Goal: Information Seeking & Learning: Learn about a topic

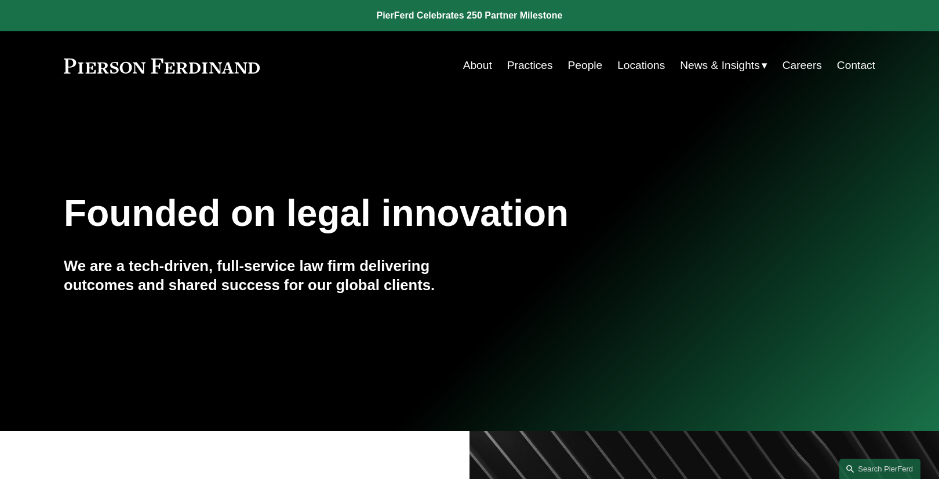
click at [589, 68] on link "People" at bounding box center [585, 65] width 35 height 22
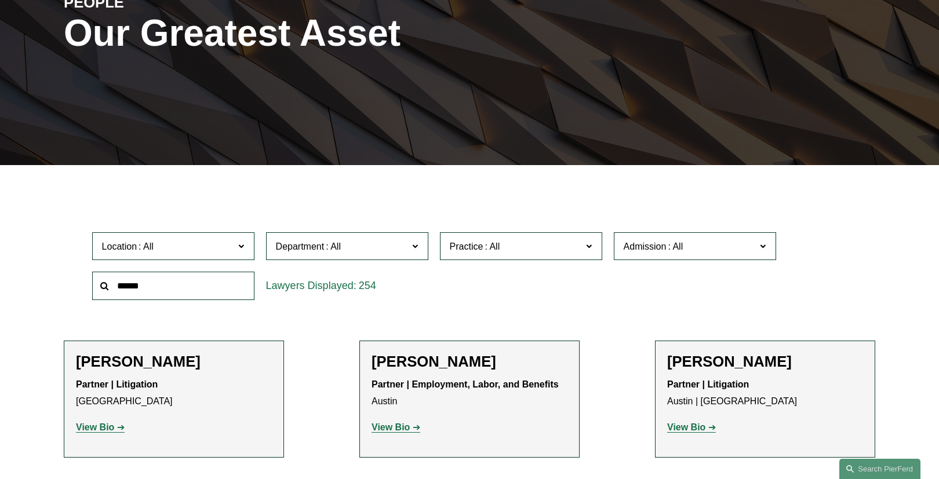
scroll to position [185, 0]
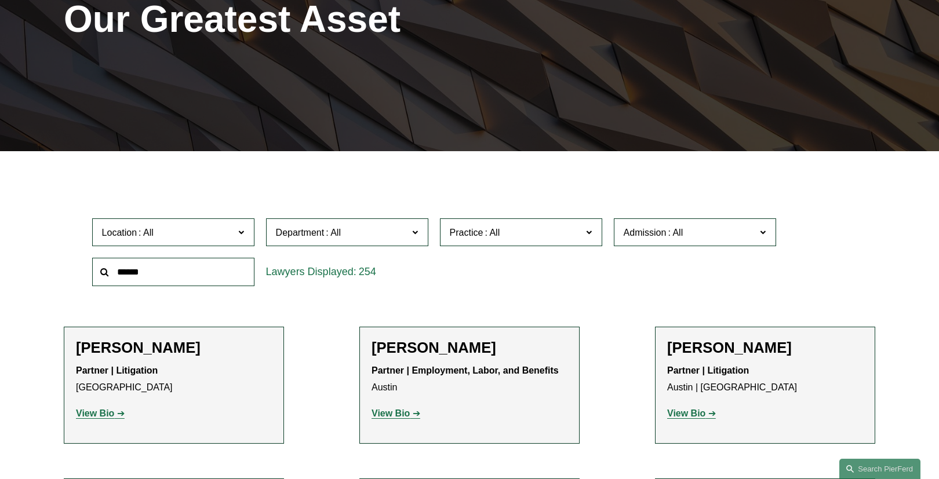
click at [720, 234] on span "Admission" at bounding box center [690, 233] width 133 height 16
click at [556, 241] on label "Practice" at bounding box center [521, 233] width 162 height 28
click at [762, 230] on span at bounding box center [763, 231] width 6 height 15
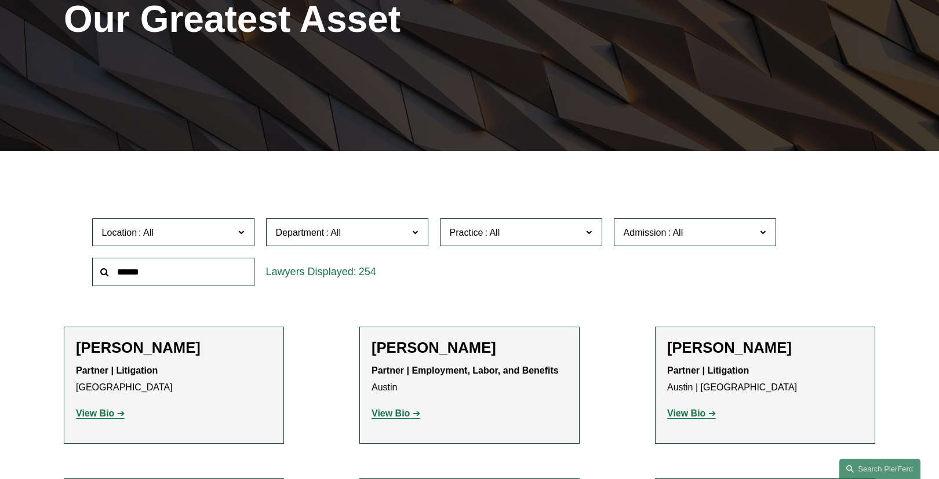
click at [0, 0] on link "FinTech and Blockchain" at bounding box center [0, 0] width 0 height 0
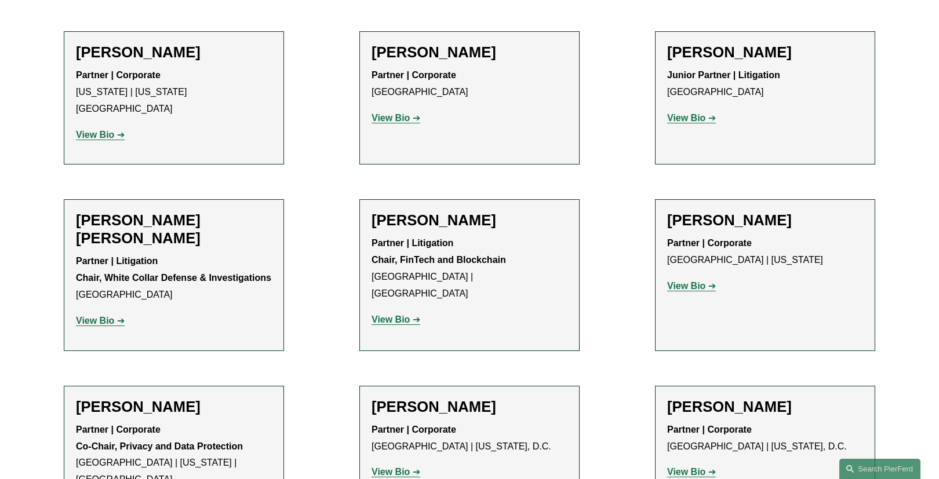
scroll to position [1159, 0]
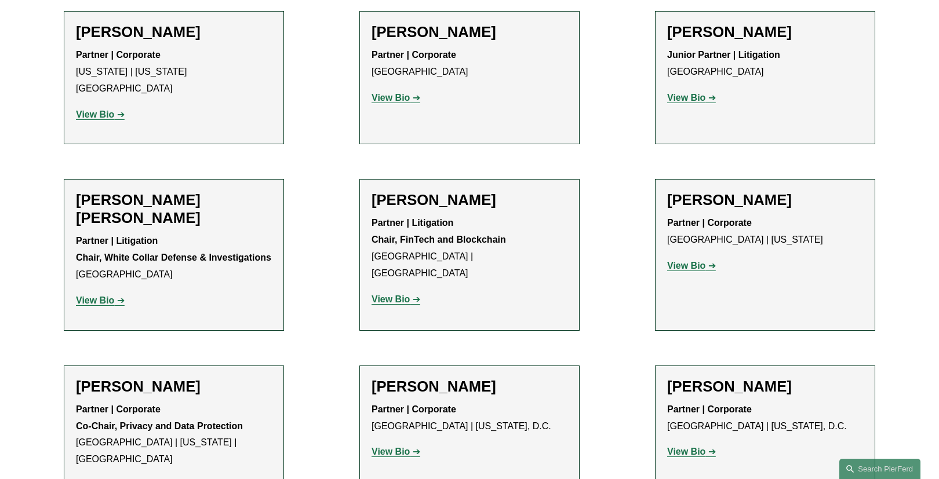
click at [397, 294] on strong "View Bio" at bounding box center [391, 299] width 38 height 10
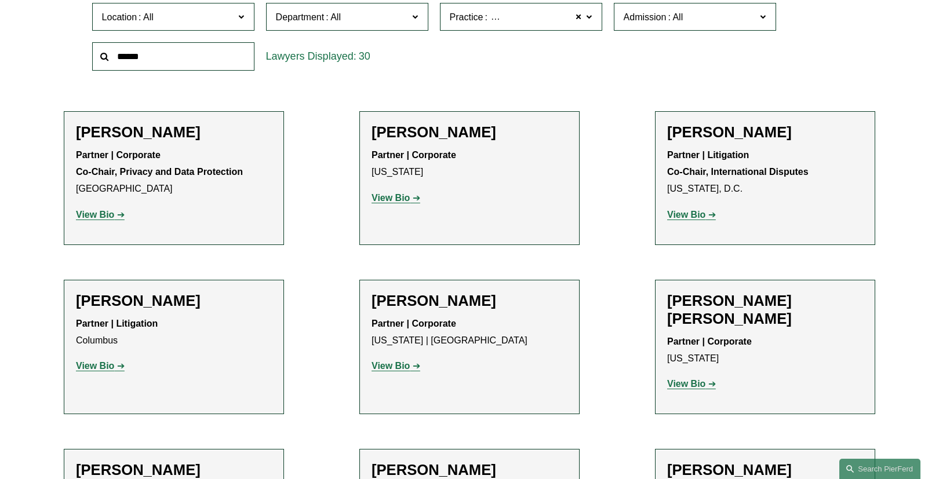
scroll to position [371, 0]
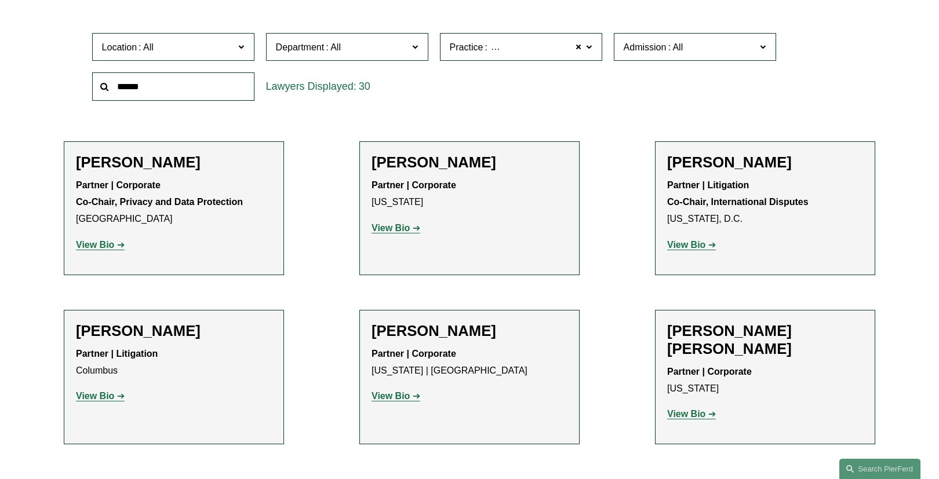
click at [416, 48] on span at bounding box center [415, 46] width 6 height 15
click at [0, 0] on link "Corporate" at bounding box center [0, 0] width 0 height 0
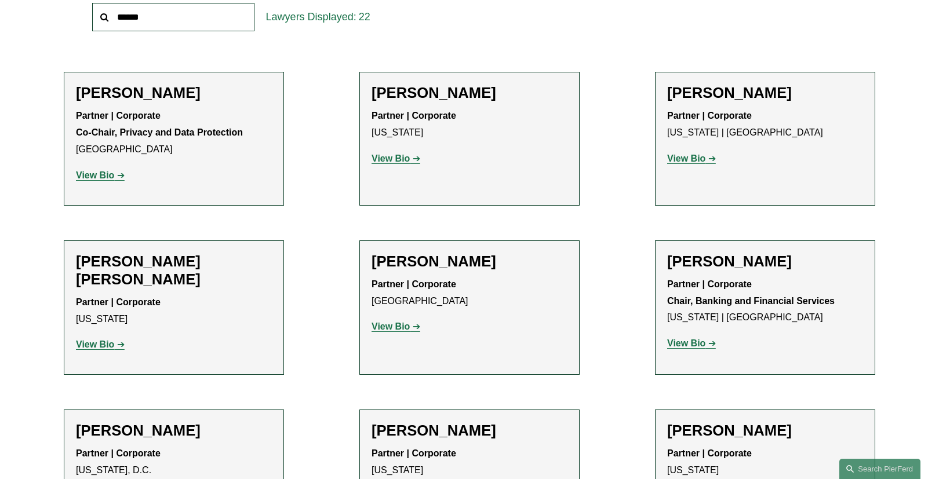
scroll to position [450, 0]
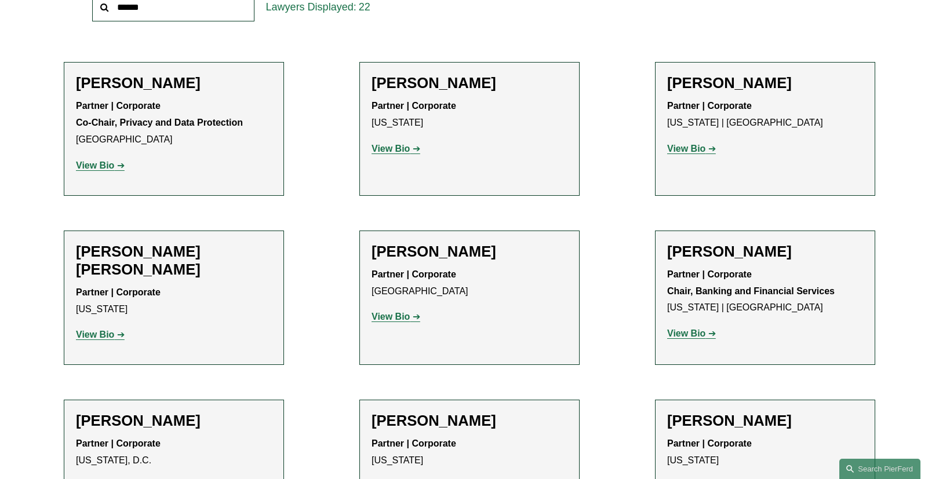
click at [401, 148] on strong "View Bio" at bounding box center [391, 149] width 38 height 10
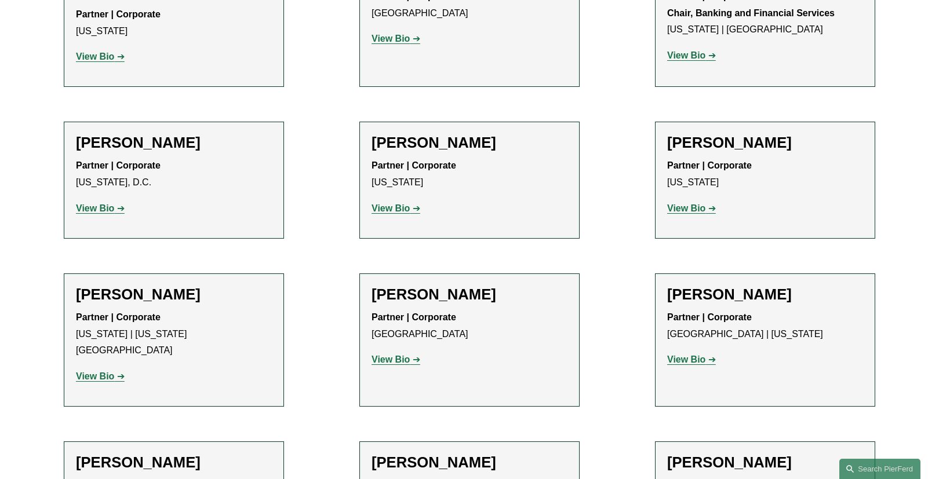
scroll to position [775, 0]
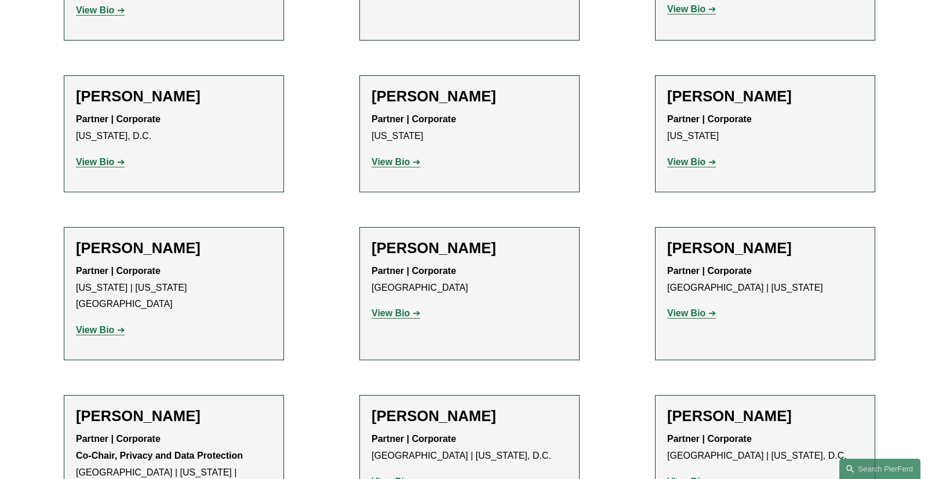
click at [696, 161] on strong "View Bio" at bounding box center [686, 162] width 38 height 10
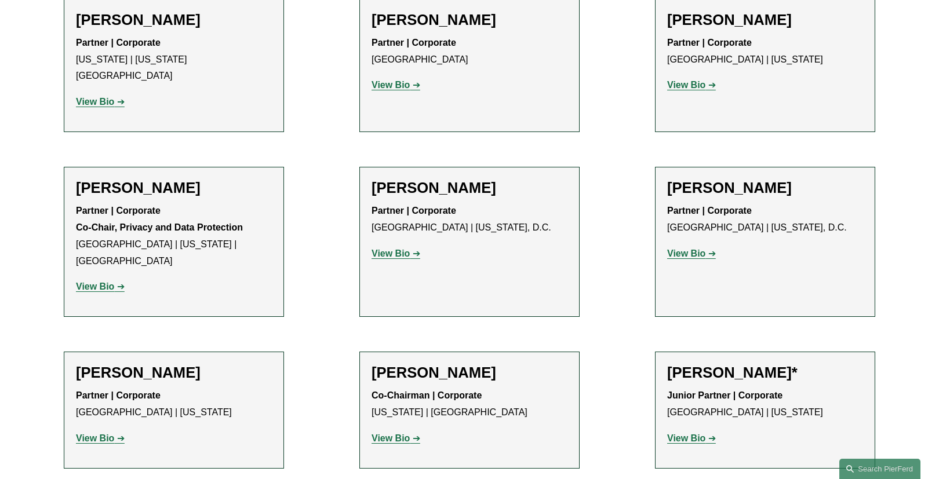
scroll to position [1007, 0]
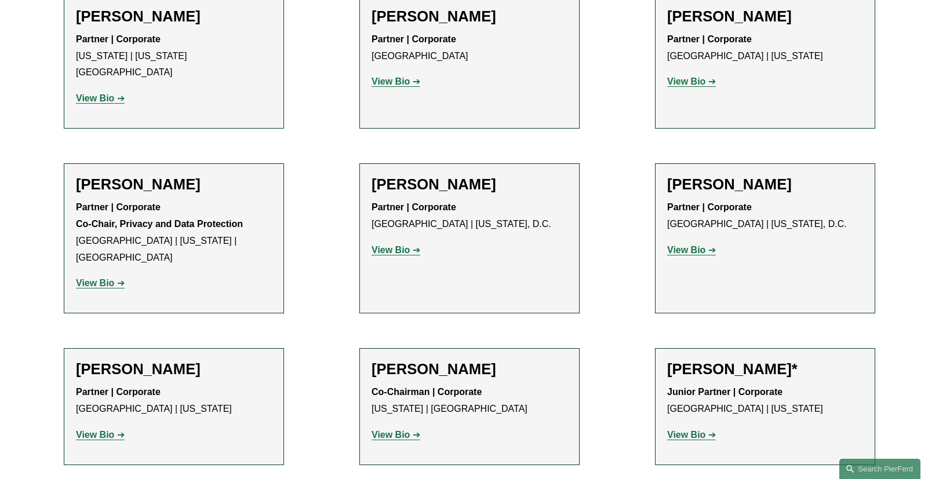
click at [704, 245] on strong "View Bio" at bounding box center [686, 250] width 38 height 10
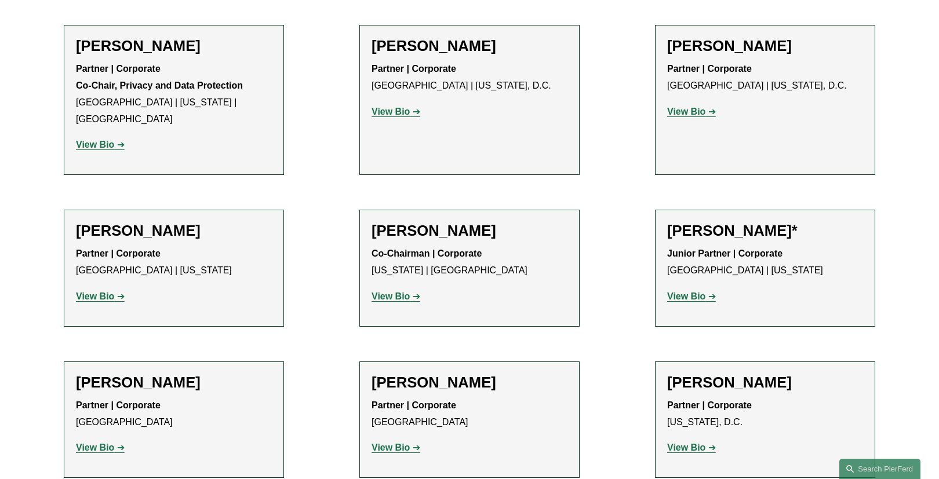
scroll to position [1146, 0]
click at [381, 442] on strong "View Bio" at bounding box center [391, 447] width 38 height 10
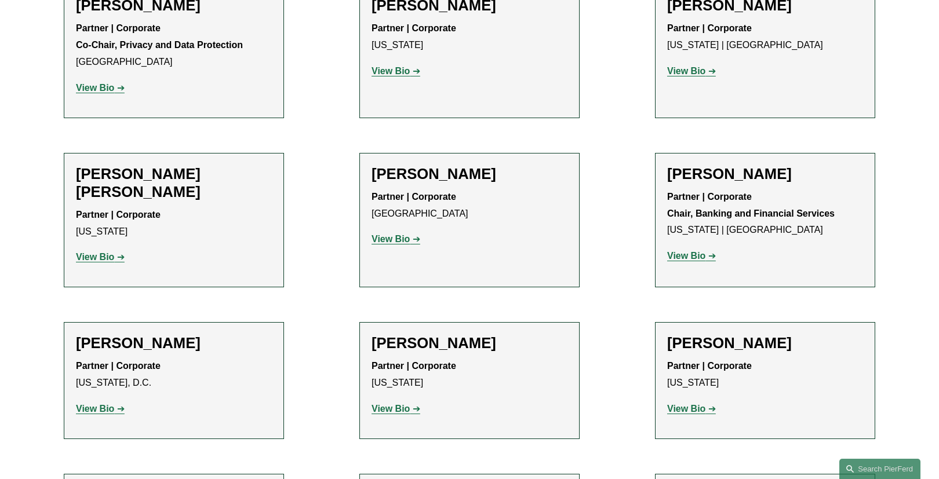
scroll to position [543, 0]
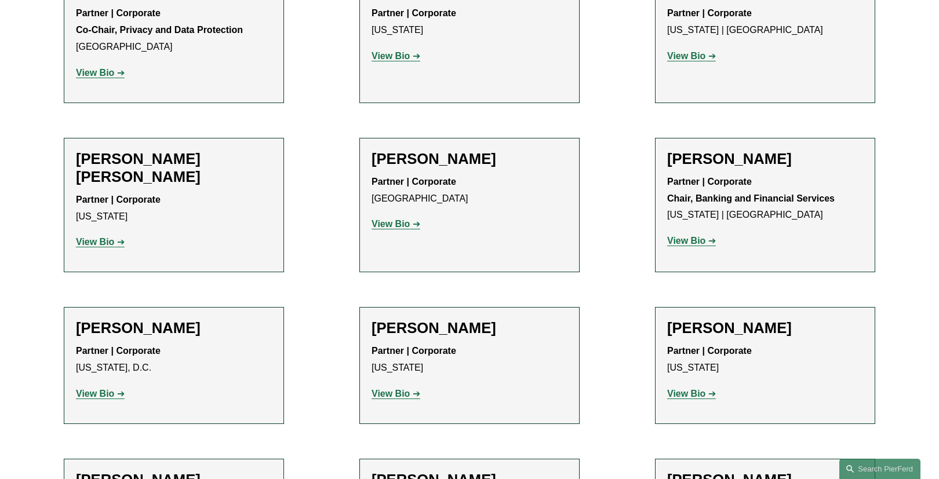
click at [386, 221] on strong "View Bio" at bounding box center [391, 224] width 38 height 10
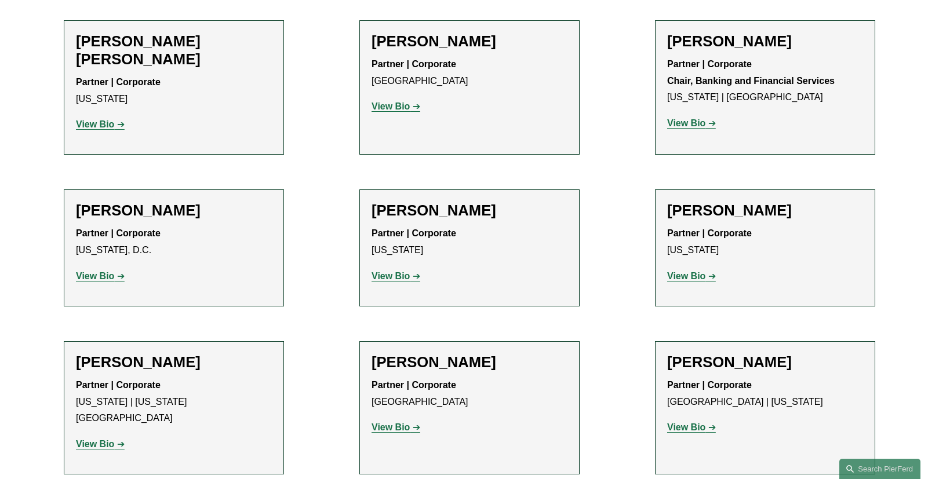
scroll to position [682, 0]
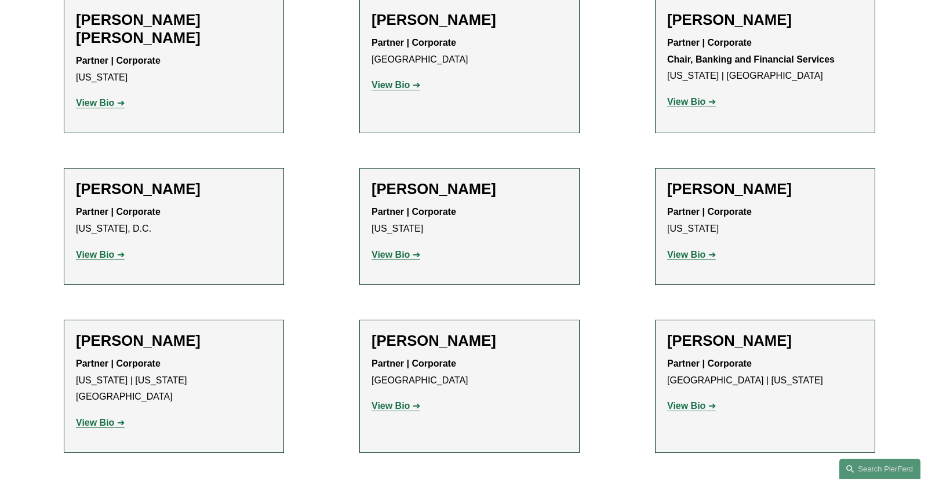
click at [99, 418] on strong "View Bio" at bounding box center [95, 423] width 38 height 10
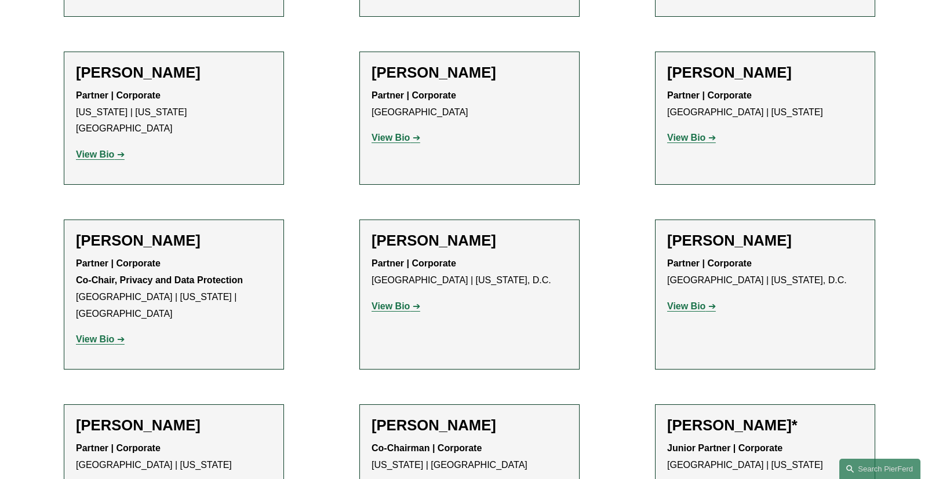
scroll to position [960, 0]
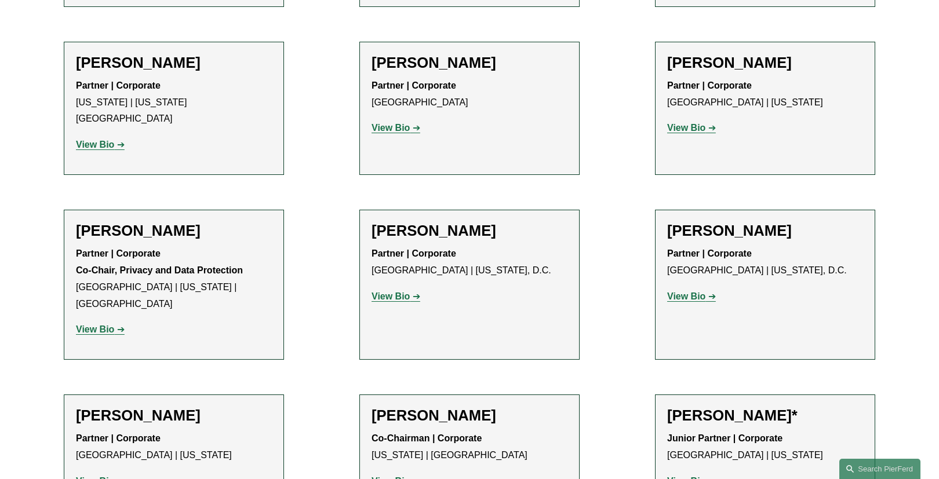
click at [394, 292] on strong "View Bio" at bounding box center [391, 297] width 38 height 10
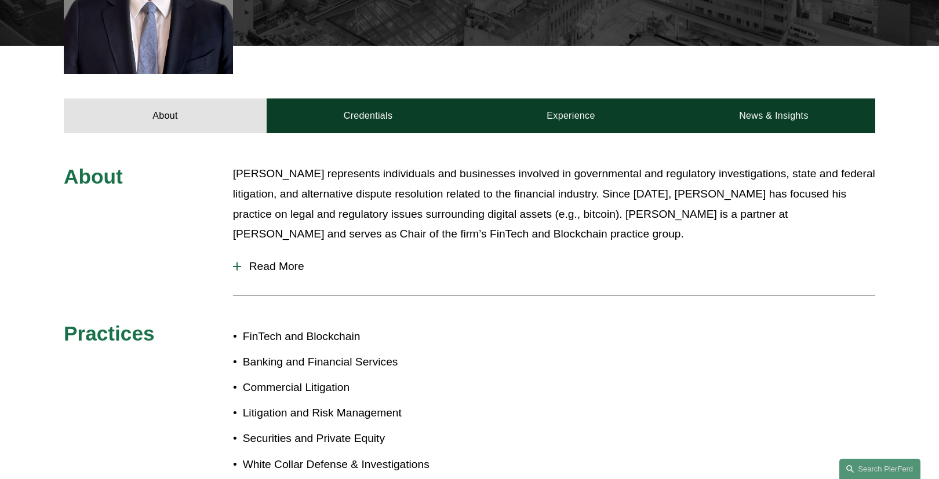
scroll to position [469, 0]
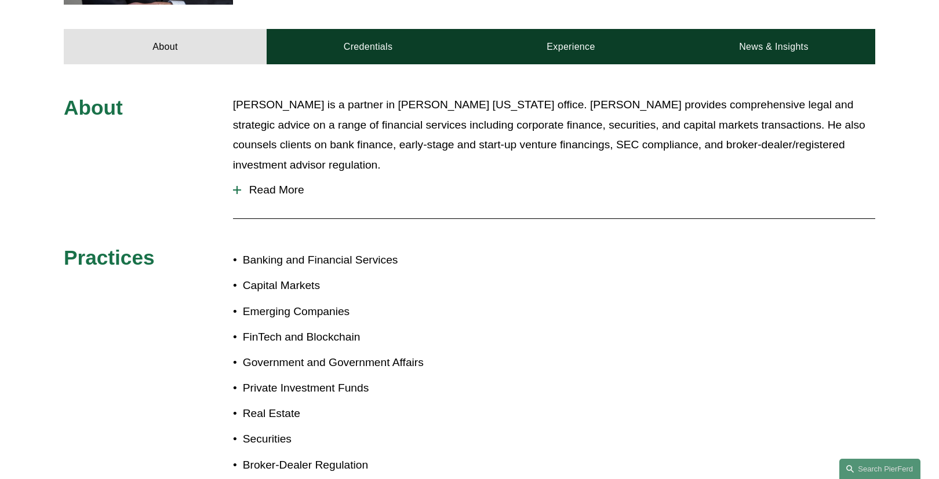
scroll to position [510, 0]
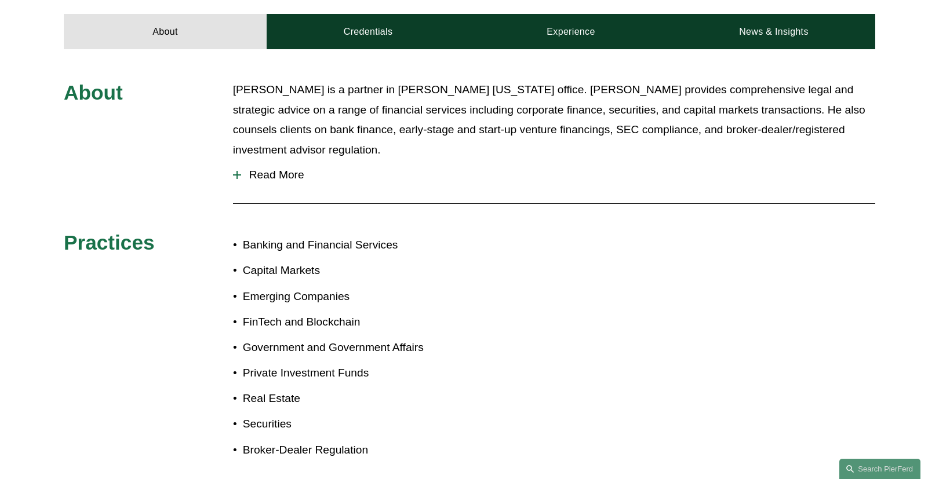
click at [278, 169] on span "Read More" at bounding box center [558, 175] width 634 height 13
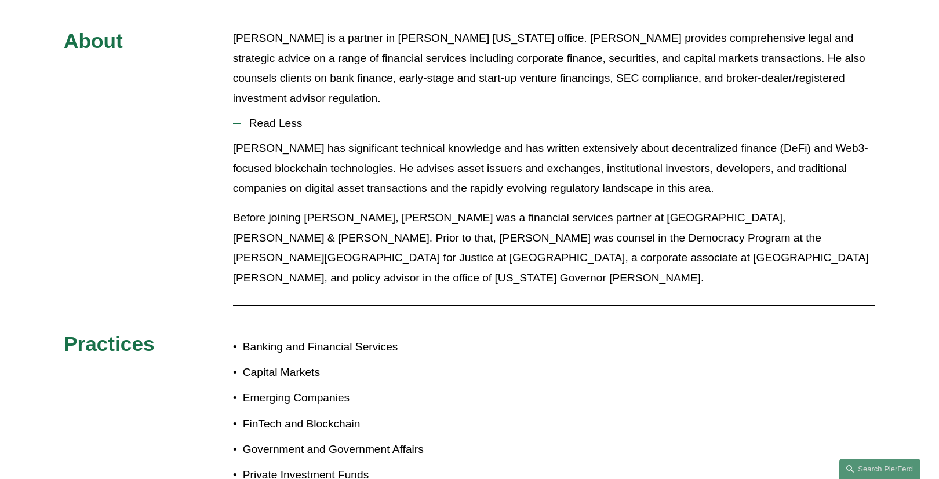
scroll to position [556, 0]
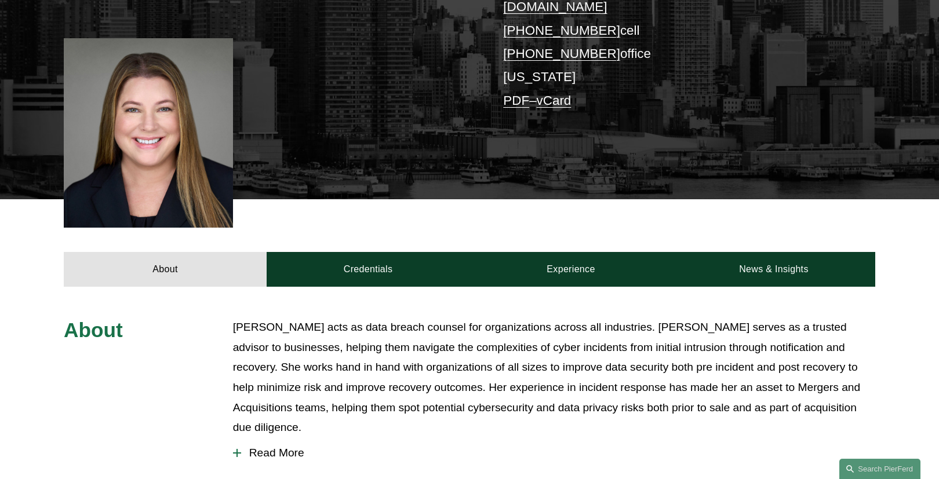
scroll to position [325, 0]
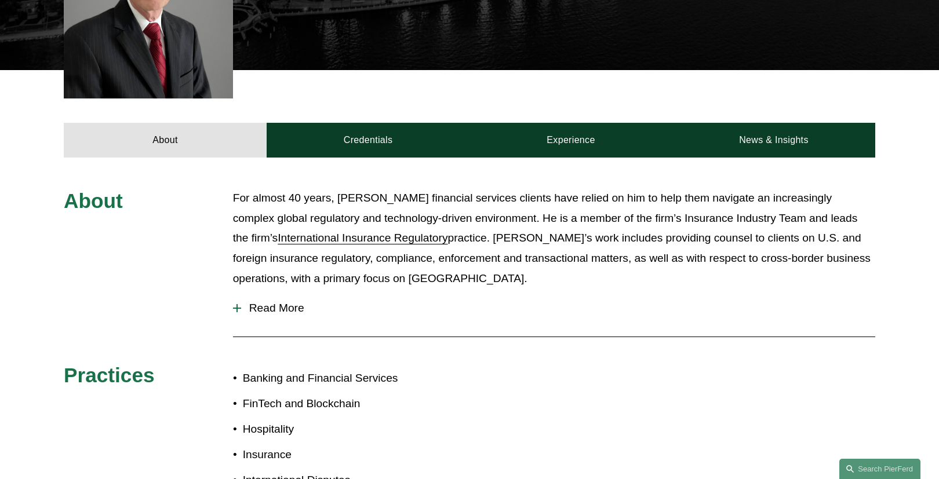
scroll to position [417, 0]
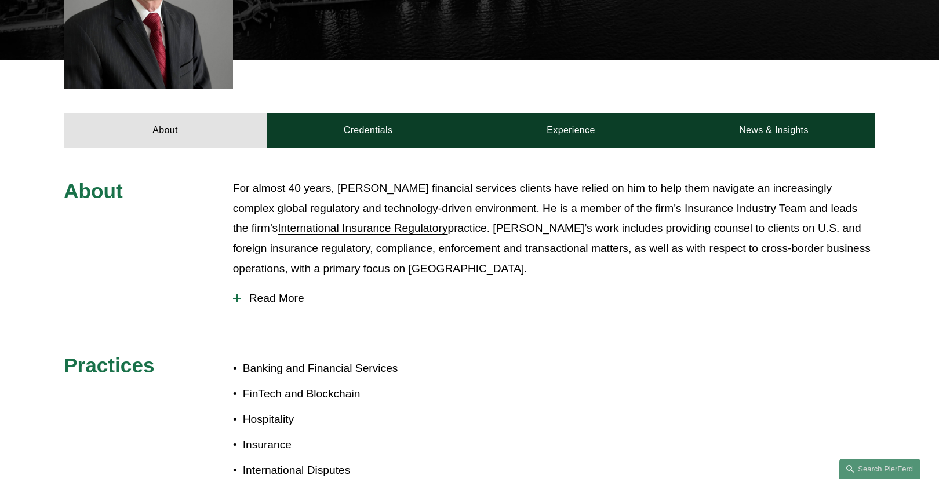
click at [283, 292] on span "Read More" at bounding box center [558, 298] width 634 height 13
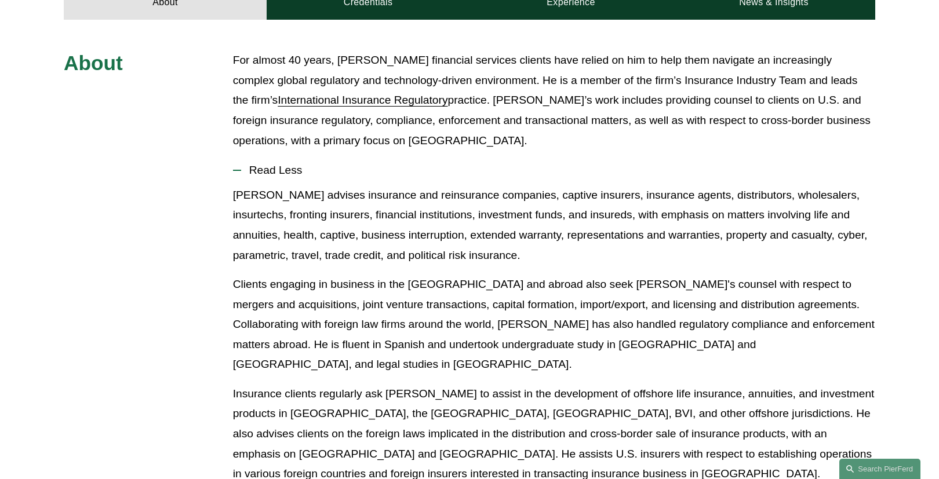
scroll to position [556, 0]
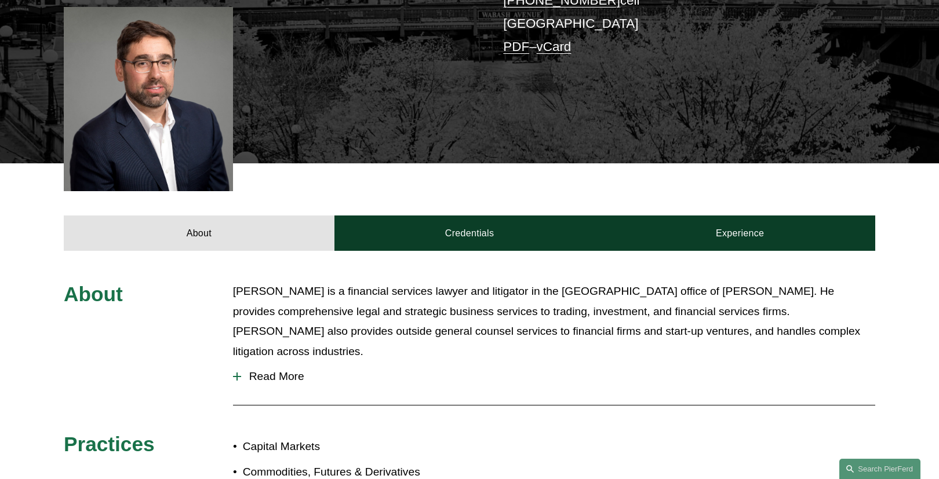
scroll to position [325, 0]
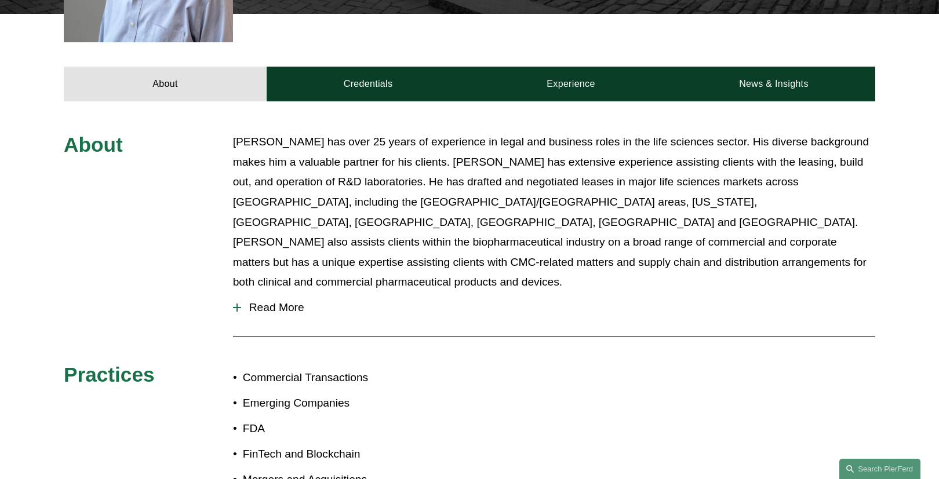
scroll to position [464, 0]
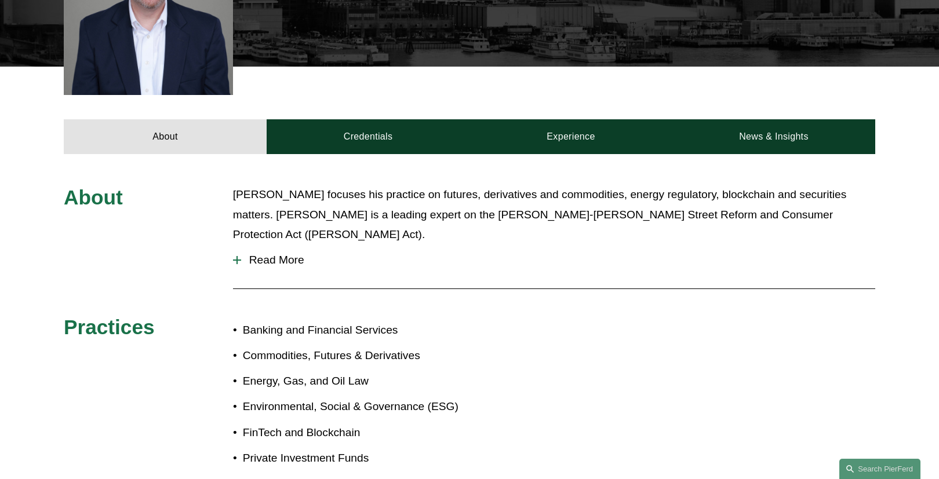
scroll to position [464, 0]
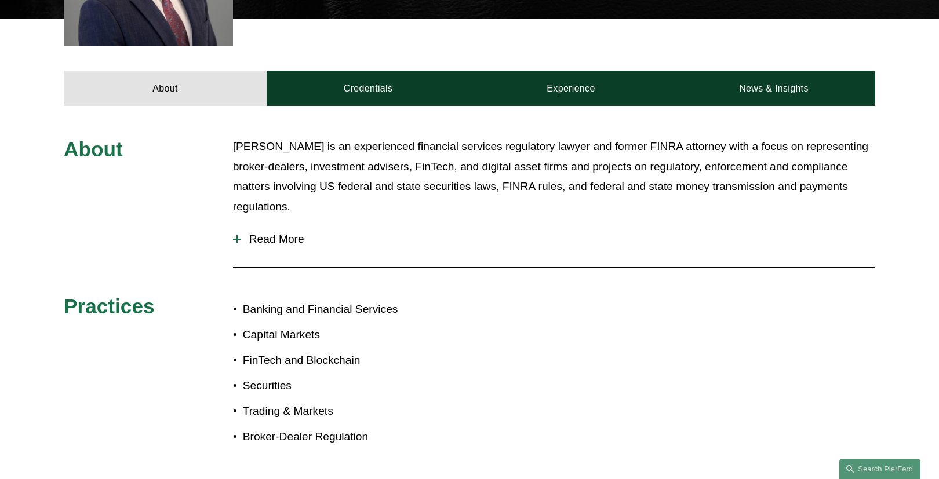
scroll to position [464, 0]
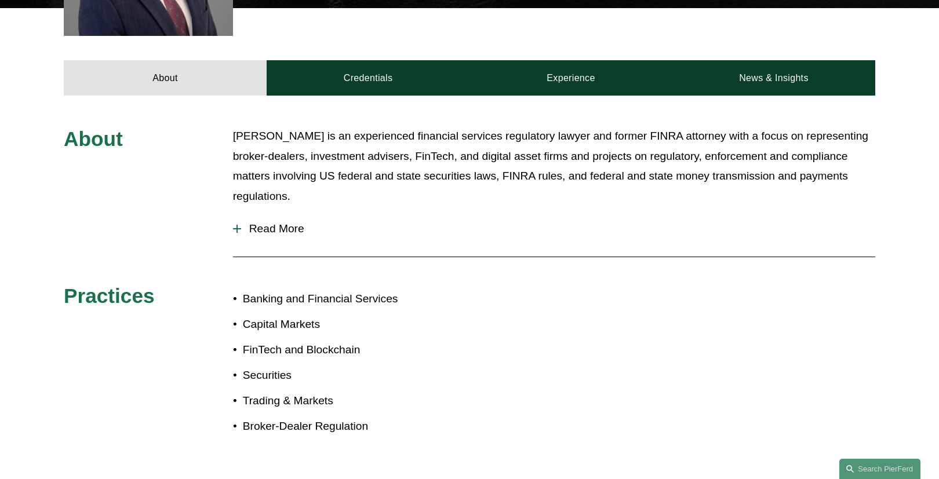
click at [261, 223] on span "Read More" at bounding box center [558, 229] width 634 height 13
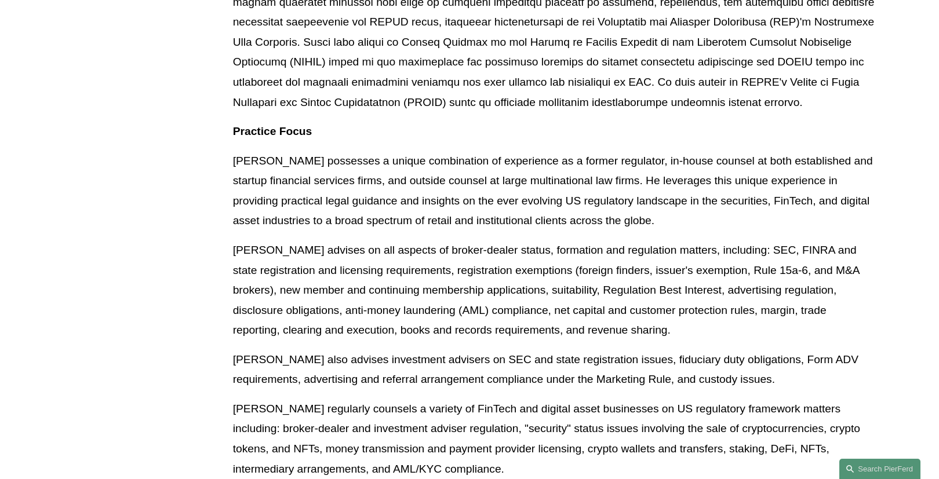
scroll to position [788, 0]
